Goal: Task Accomplishment & Management: Manage account settings

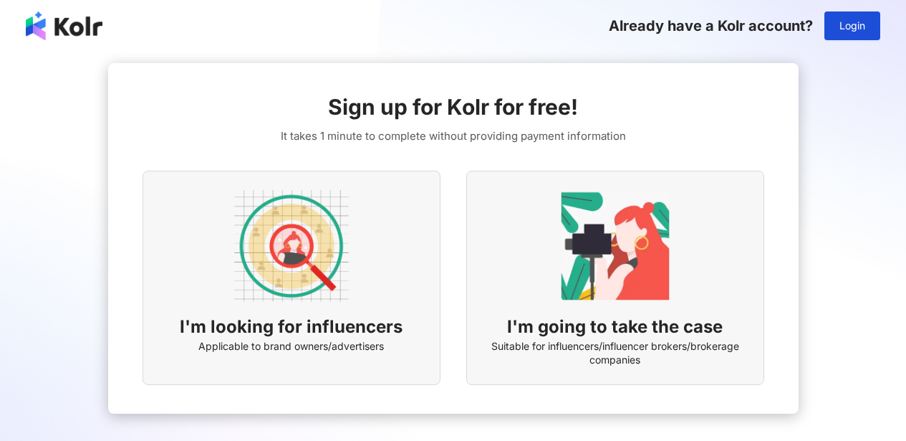
click at [890, 32] on div "Already have a Kolr account? Login" at bounding box center [453, 26] width 906 height 52
click at [860, 27] on span "Login" at bounding box center [853, 25] width 26 height 11
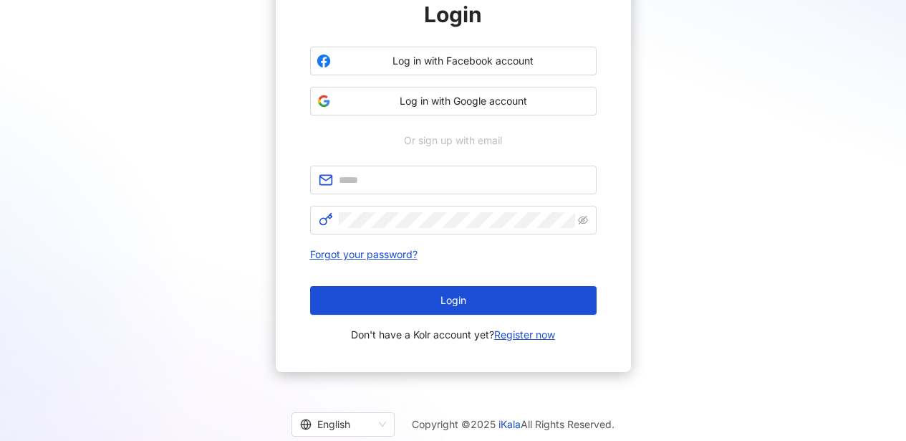
scroll to position [172, 0]
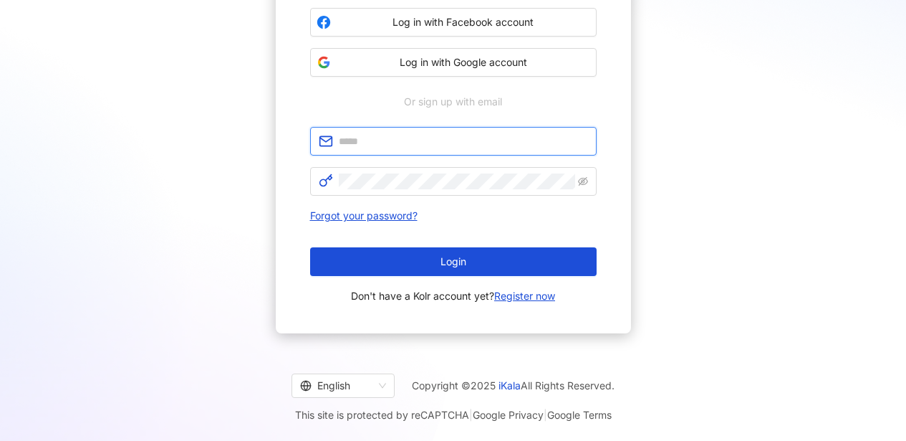
click at [450, 135] on input "text" at bounding box center [463, 141] width 249 height 16
type input "**********"
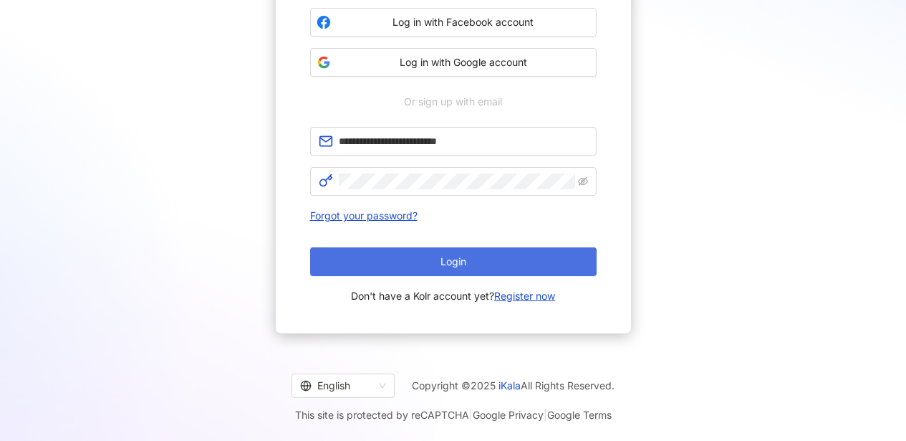
click at [444, 259] on span "Login" at bounding box center [454, 261] width 26 height 11
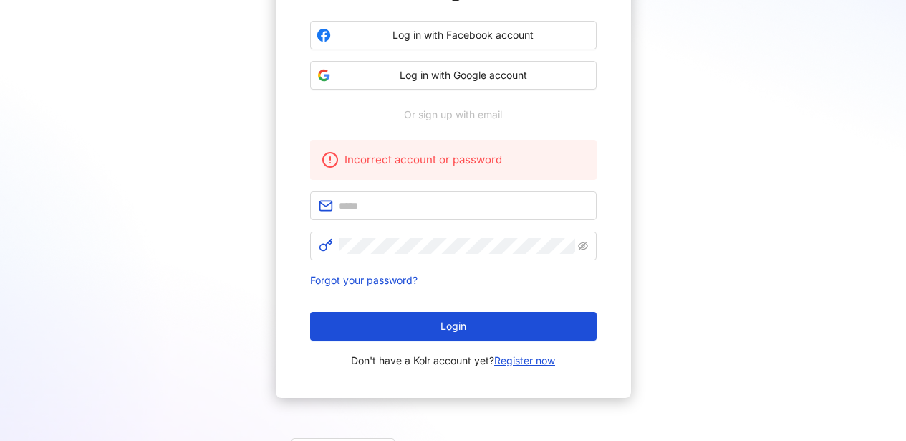
scroll to position [171, 0]
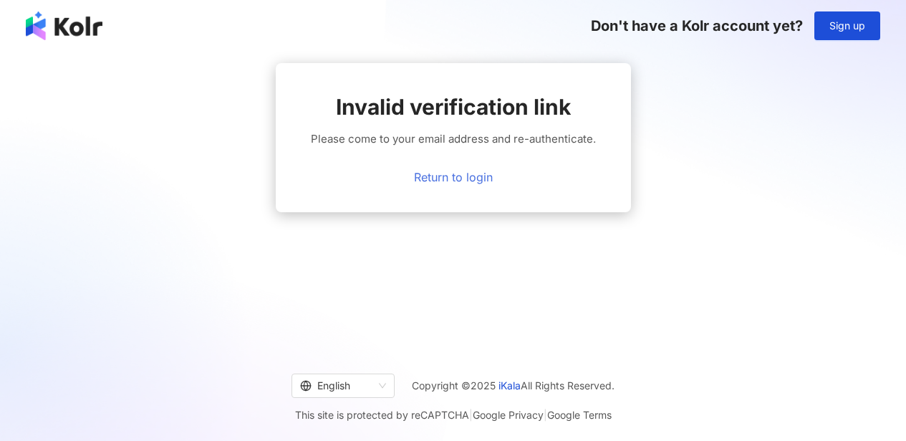
click at [468, 177] on link "Return to login" at bounding box center [453, 176] width 79 height 13
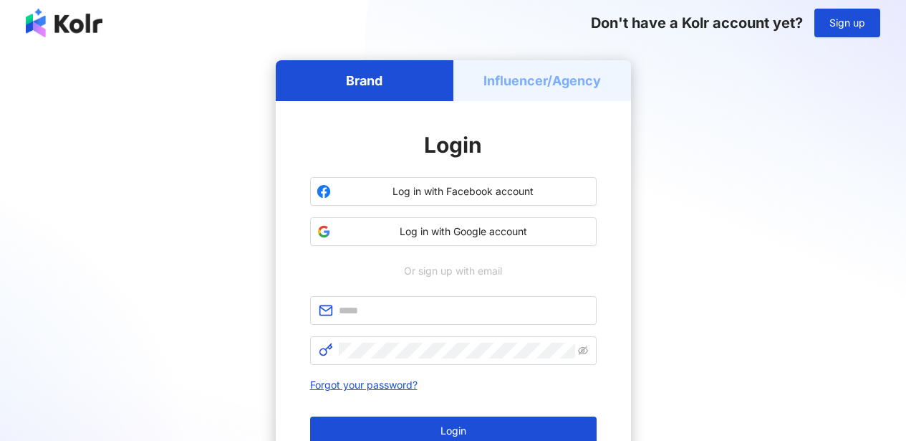
scroll to position [32, 0]
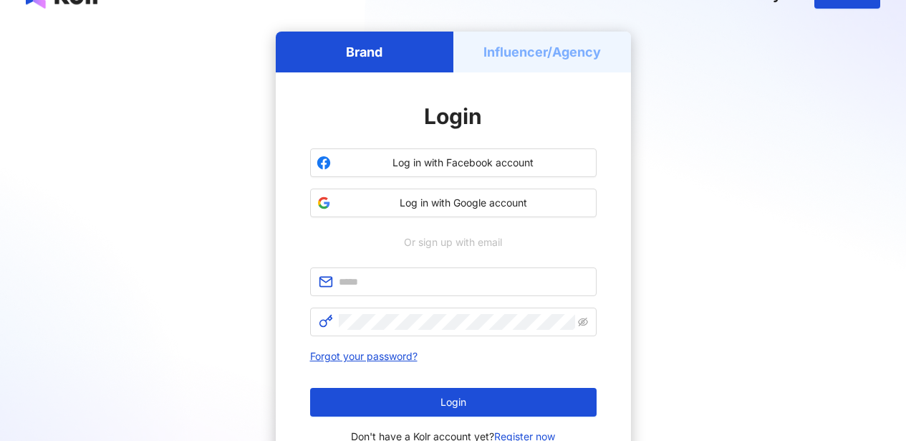
click at [554, 62] on div "Influencer/Agency" at bounding box center [542, 52] width 178 height 41
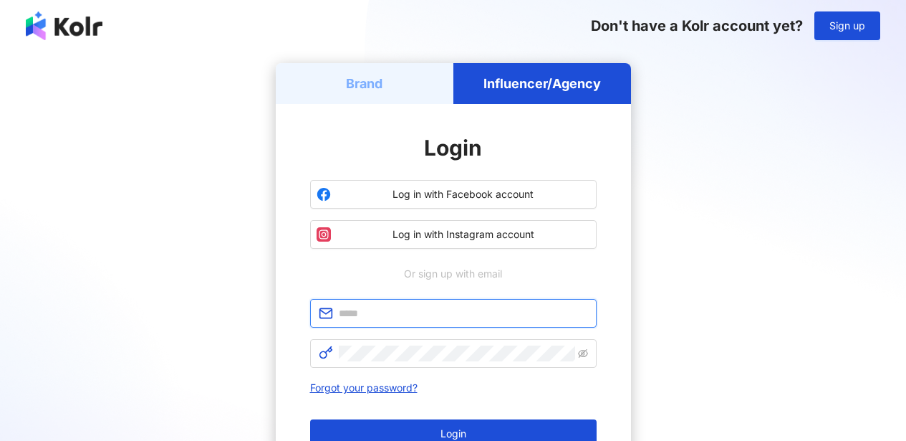
click at [466, 316] on input "text" at bounding box center [463, 313] width 249 height 16
type input "**********"
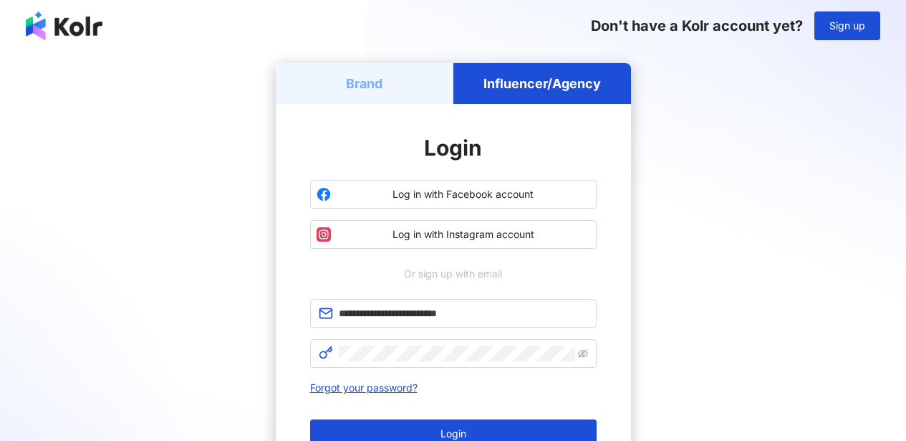
click at [423, 425] on button "Login" at bounding box center [453, 433] width 287 height 29
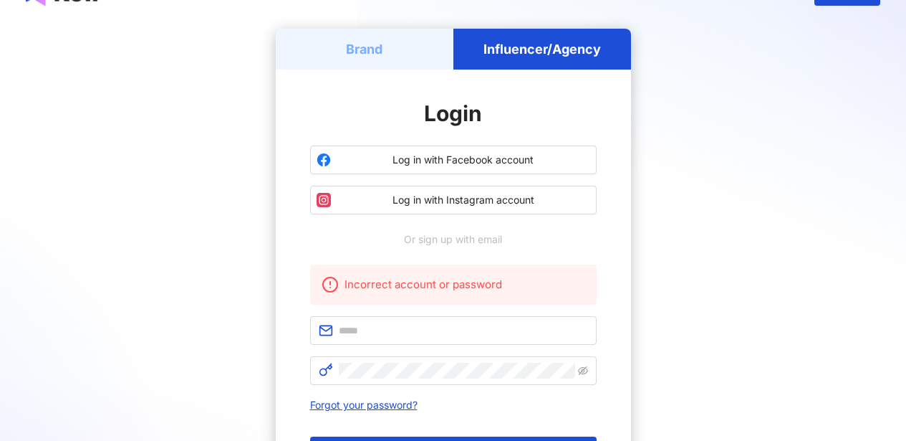
scroll to position [218, 0]
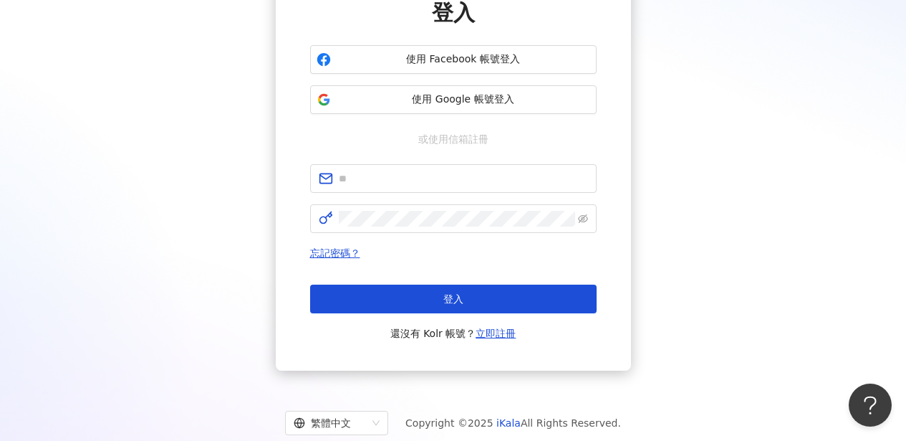
scroll to position [172, 0]
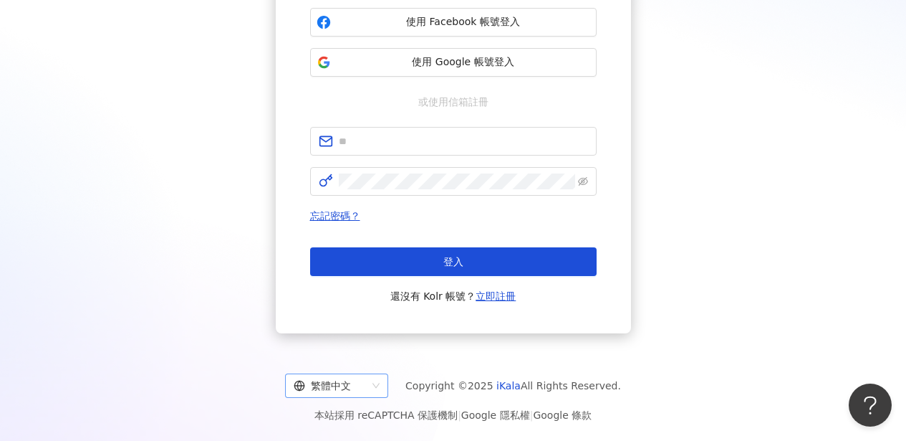
click at [380, 390] on span "繁體中文" at bounding box center [337, 385] width 86 height 23
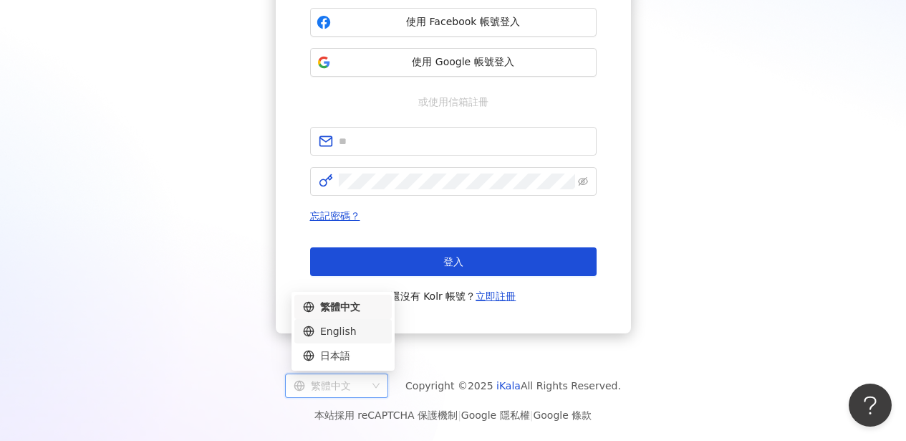
click at [357, 336] on div "English" at bounding box center [343, 331] width 80 height 16
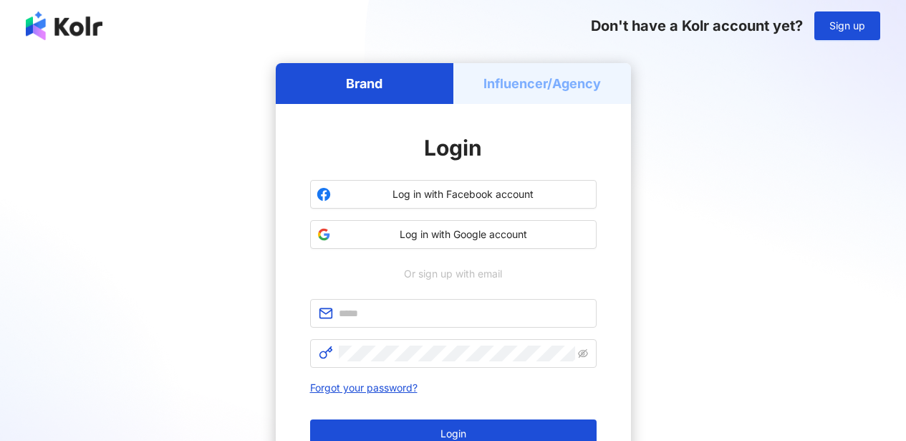
click at [549, 64] on div "Influencer/Agency" at bounding box center [542, 83] width 178 height 41
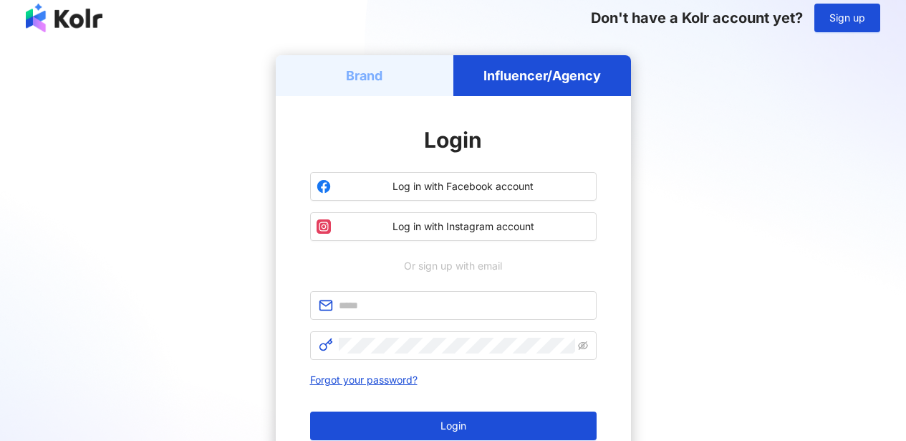
scroll to position [9, 0]
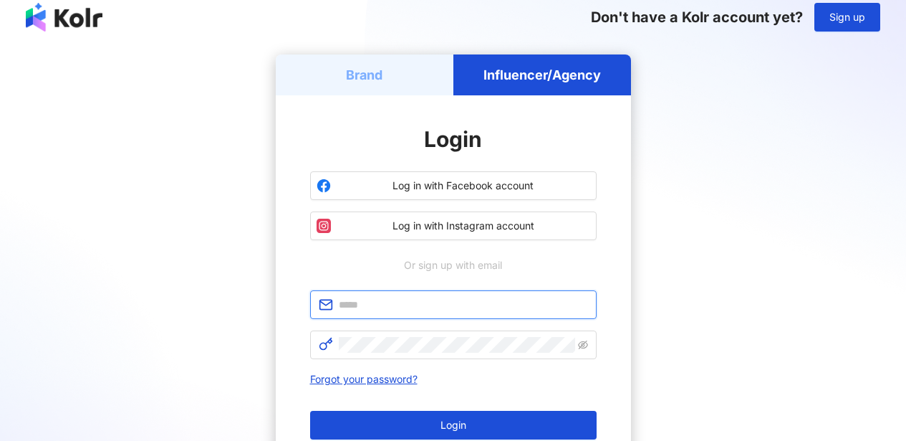
click at [423, 298] on input "text" at bounding box center [463, 305] width 249 height 16
type input "**********"
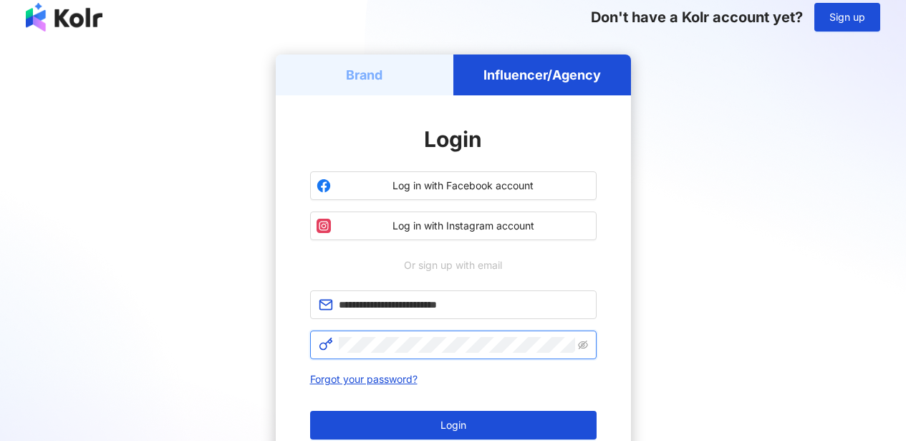
click at [569, 361] on div "**********" at bounding box center [453, 379] width 287 height 178
click at [584, 347] on icon "eye-invisible" at bounding box center [583, 344] width 10 height 9
click at [583, 346] on icon "eye" at bounding box center [583, 345] width 10 height 10
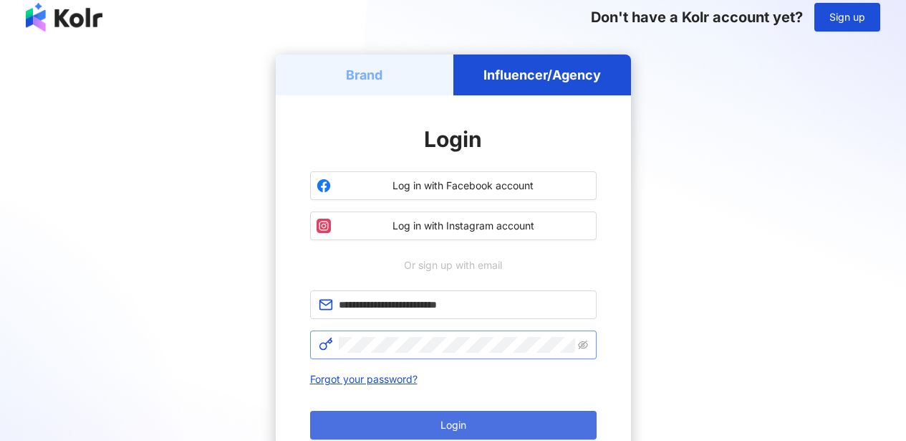
click at [559, 420] on button "Login" at bounding box center [453, 424] width 287 height 29
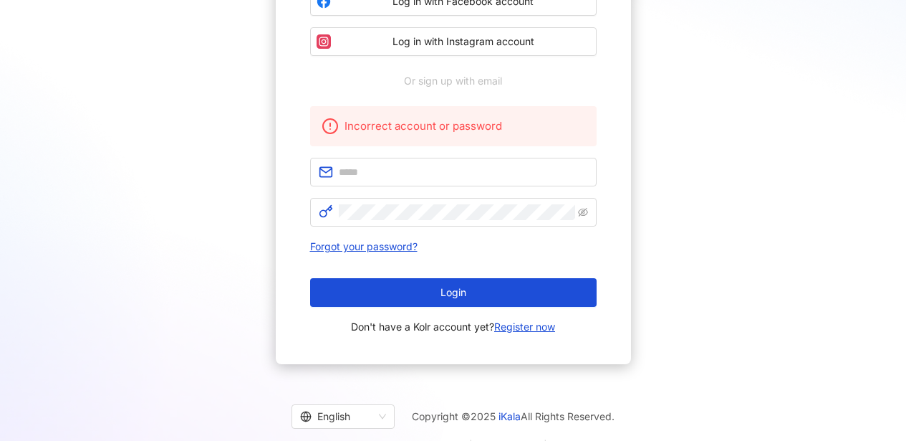
scroll to position [77, 0]
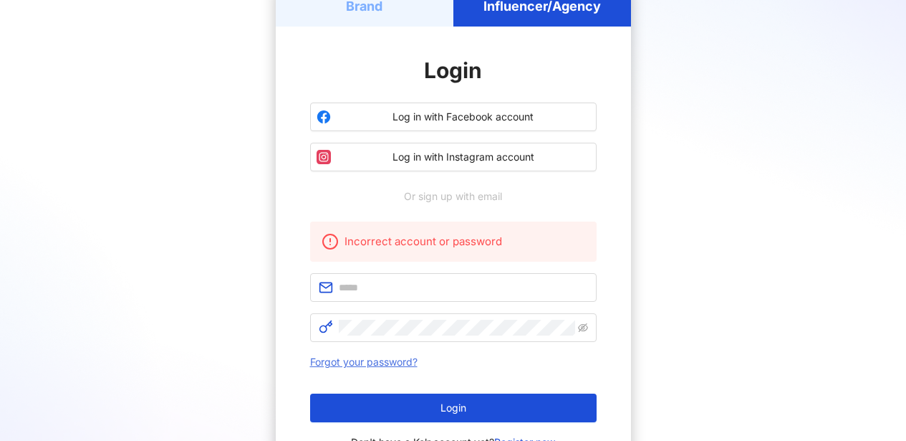
click at [392, 359] on link "Forgot your password?" at bounding box center [363, 361] width 107 height 12
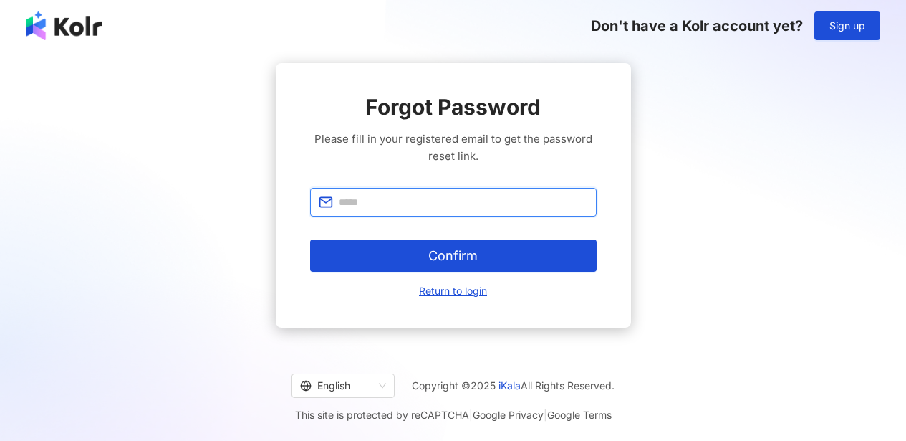
click at [394, 203] on input "text" at bounding box center [463, 202] width 249 height 16
type input "**********"
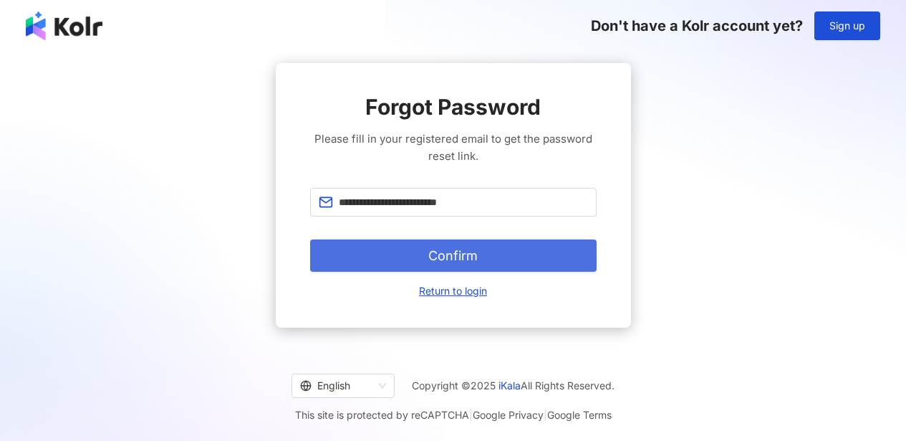
click at [426, 249] on button "Confirm" at bounding box center [453, 255] width 287 height 32
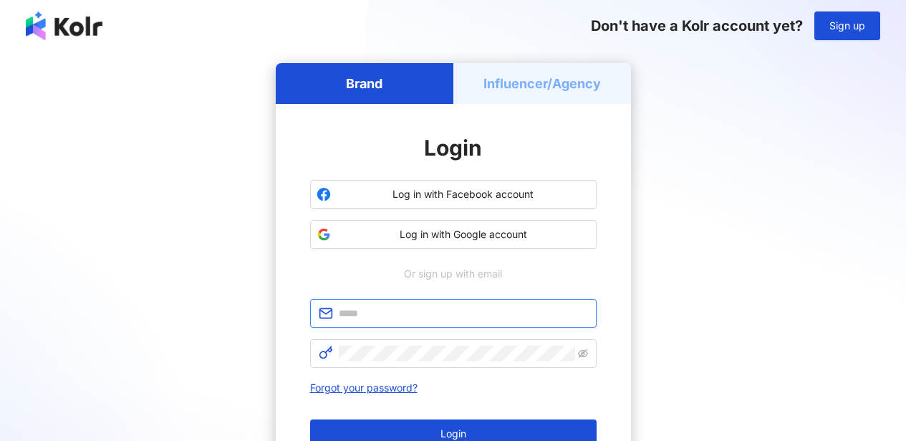
click at [397, 319] on input "text" at bounding box center [463, 313] width 249 height 16
type input "**********"
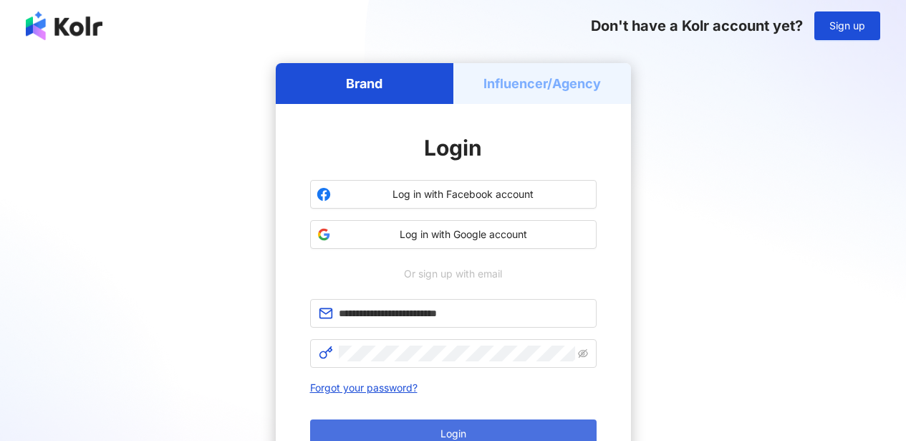
drag, startPoint x: 461, startPoint y: 429, endPoint x: 553, endPoint y: 274, distance: 180.8
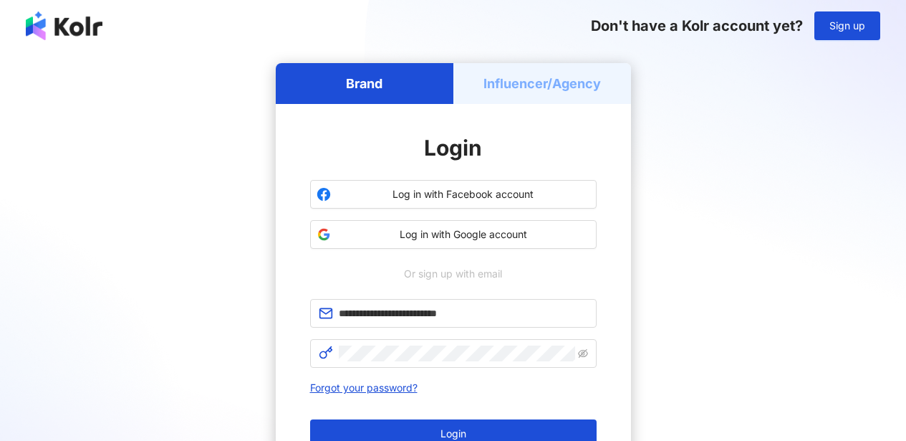
click at [461, 429] on span "Login" at bounding box center [454, 433] width 26 height 11
click at [517, 78] on h5 "Influencer/Agency" at bounding box center [542, 83] width 117 height 18
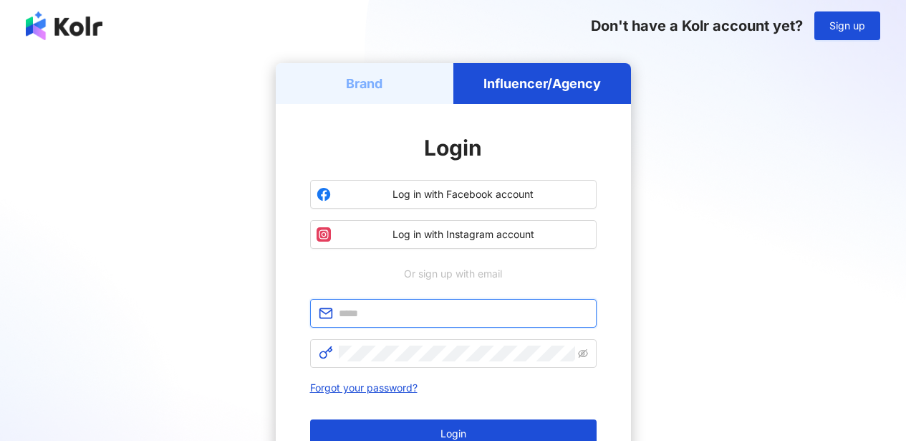
click at [418, 318] on input "text" at bounding box center [463, 313] width 249 height 16
type input "**********"
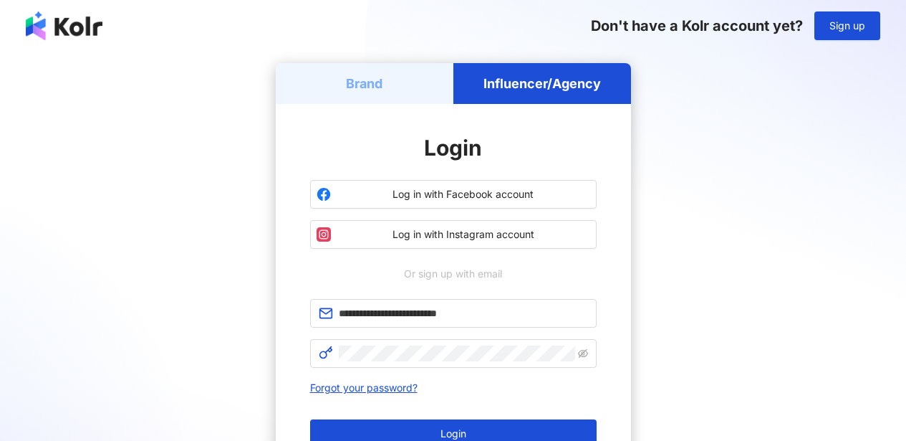
click at [406, 425] on button "Login" at bounding box center [453, 433] width 287 height 29
